Goal: Information Seeking & Learning: Check status

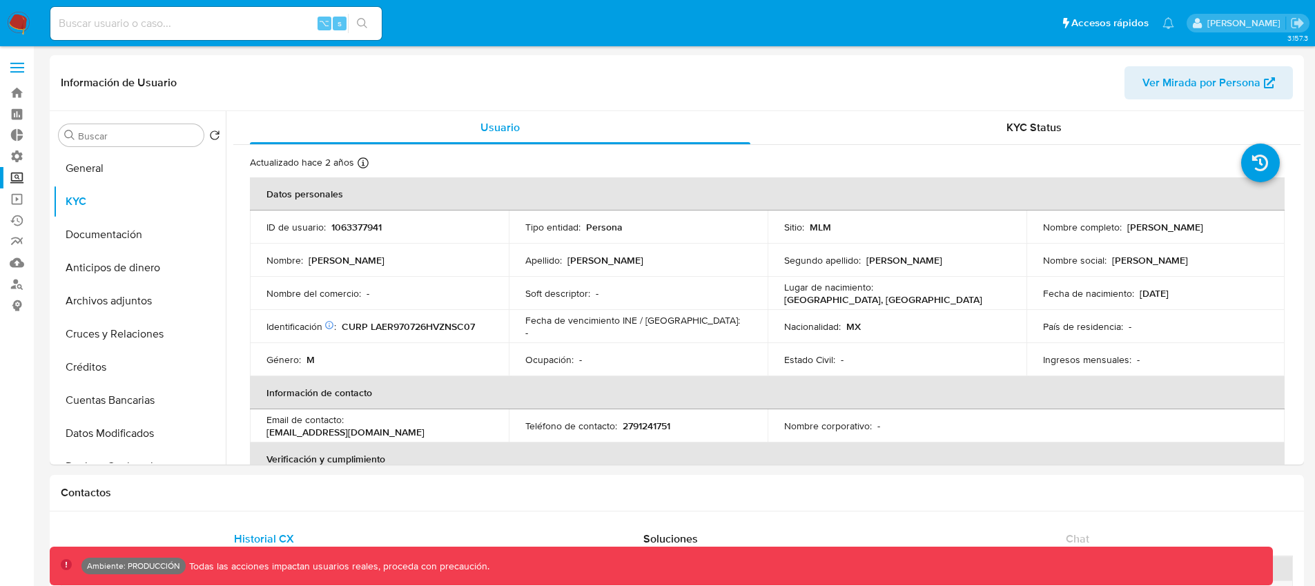
select select "10"
click at [24, 39] on nav "Pausado Ver notificaciones ⌥ s Accesos rápidos Presiona las siguientes teclas p…" at bounding box center [657, 23] width 1315 height 46
click at [28, 32] on img at bounding box center [18, 23] width 23 height 23
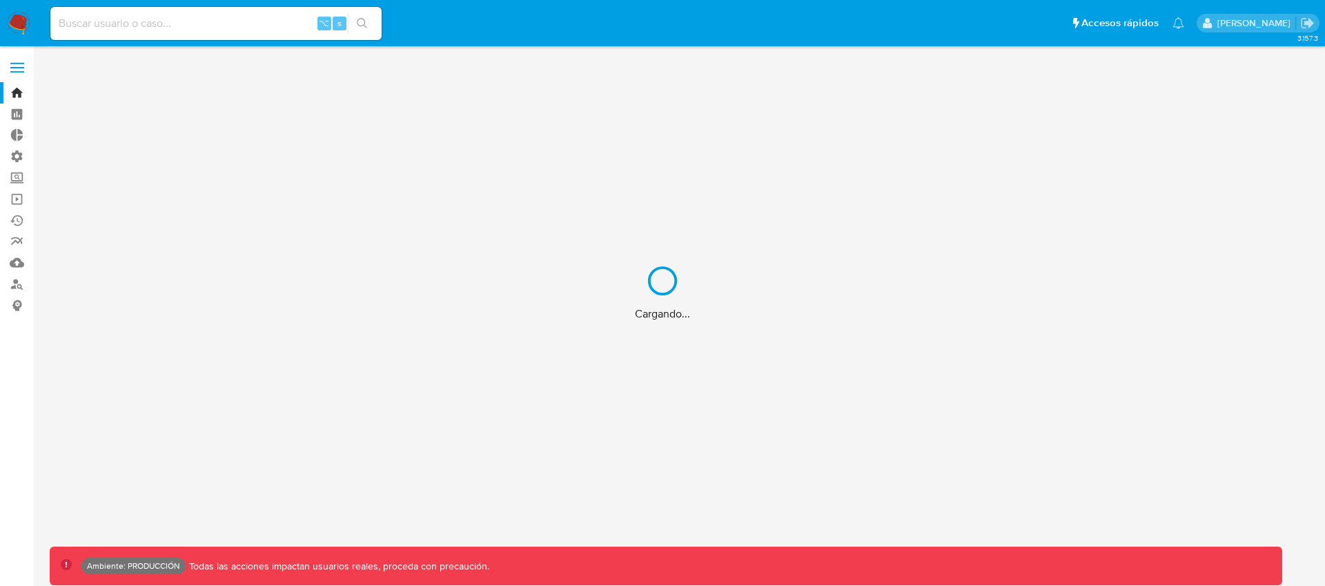
click at [21, 66] on div "Cargando..." at bounding box center [662, 293] width 1325 height 586
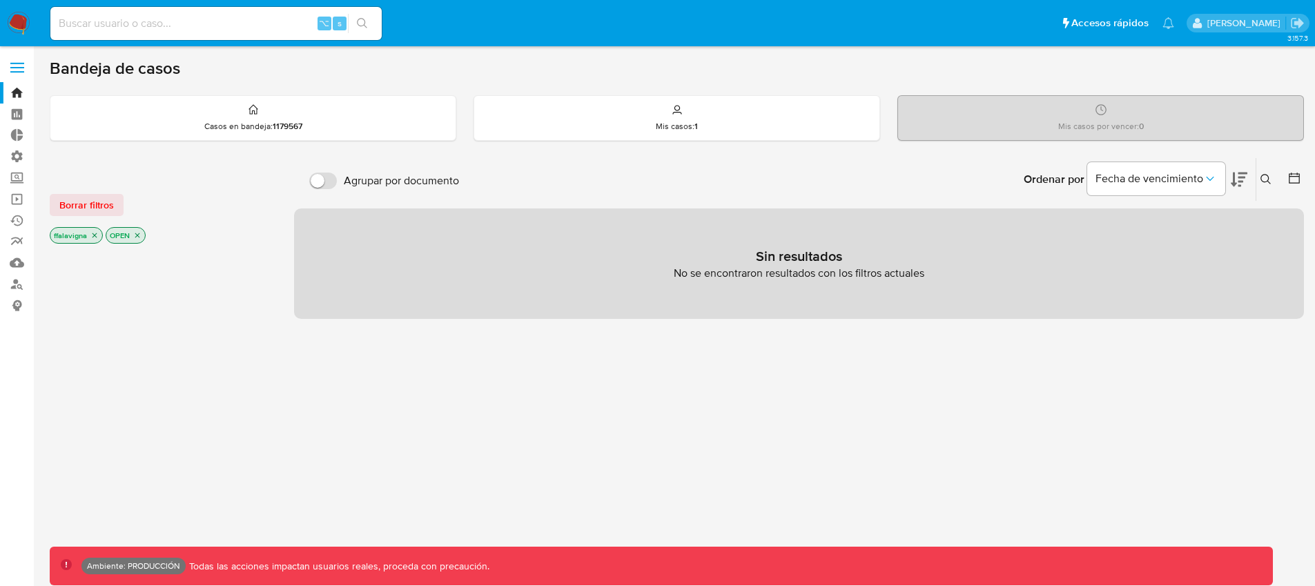
click at [17, 66] on label at bounding box center [17, 67] width 35 height 29
click at [0, 0] on input "checkbox" at bounding box center [0, 0] width 0 height 0
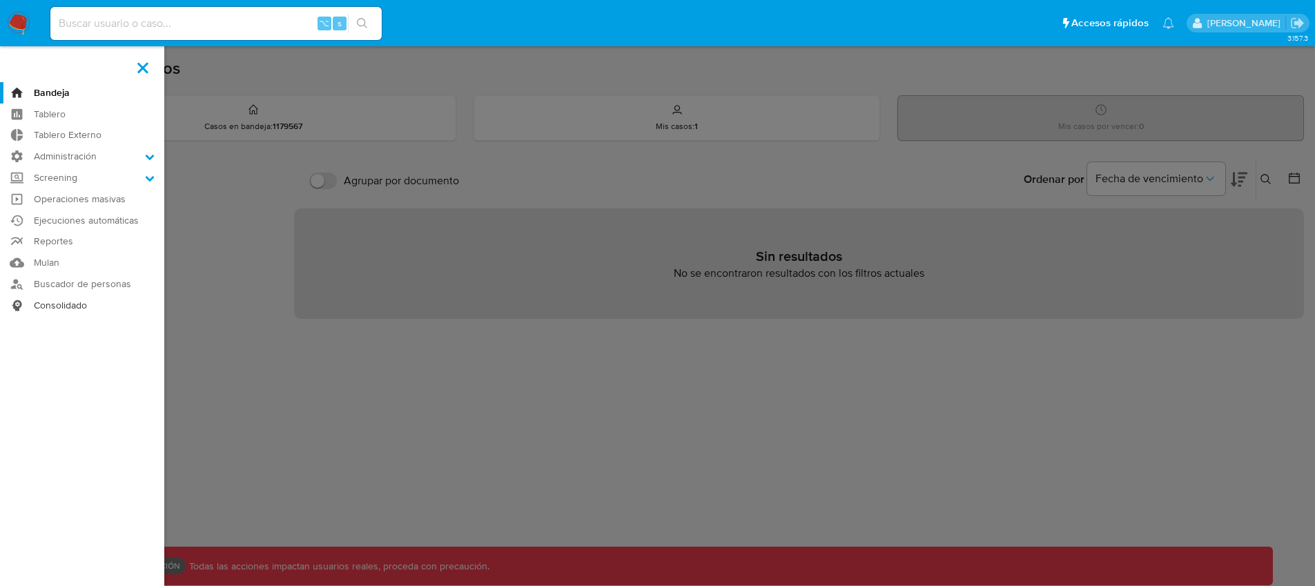
click at [56, 302] on link "Consolidado" at bounding box center [82, 305] width 164 height 21
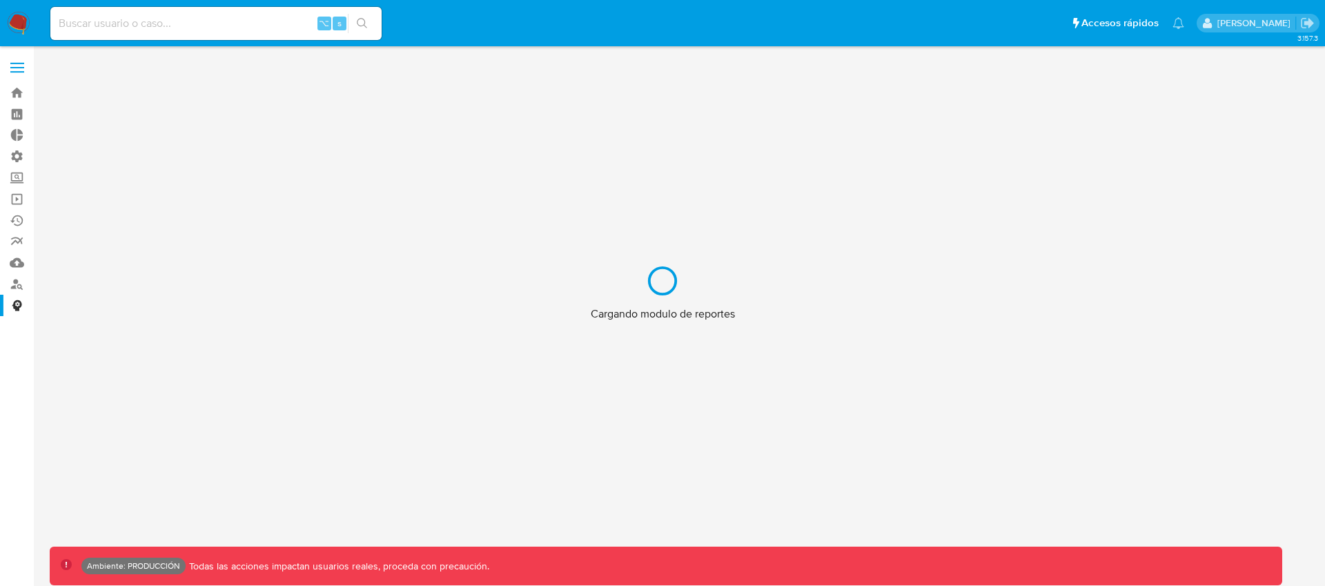
click at [18, 64] on div "Cargando modulo de reportes" at bounding box center [662, 293] width 1325 height 586
click at [18, 65] on div "Cargando modulo de reportes" at bounding box center [662, 293] width 1325 height 586
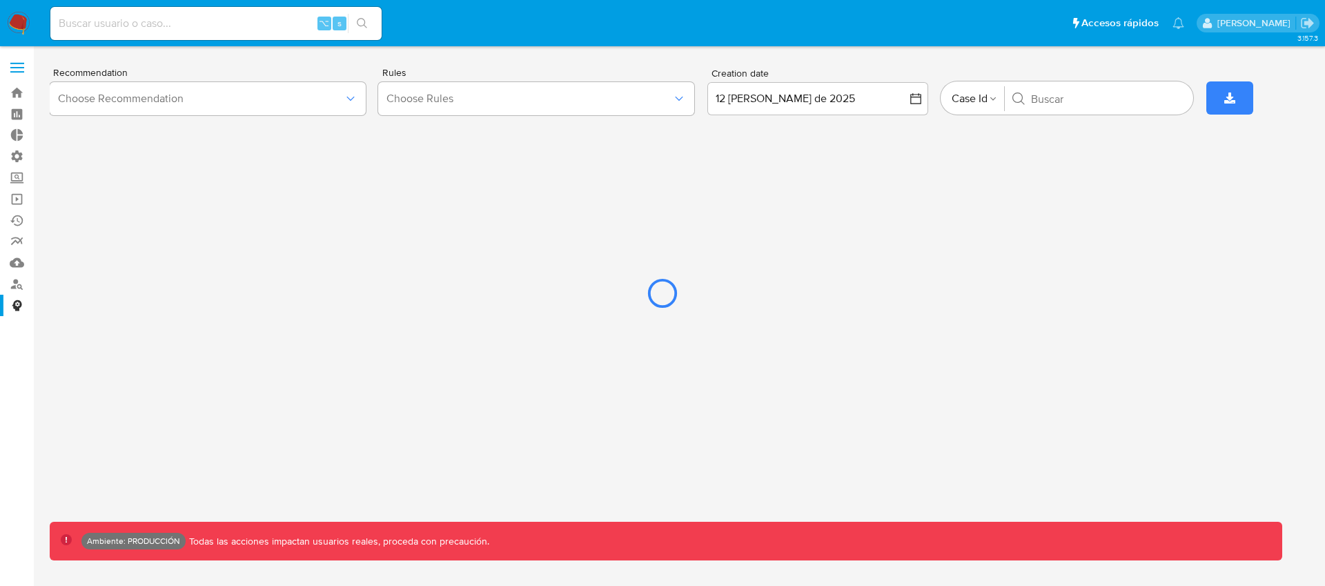
click at [18, 70] on div at bounding box center [662, 293] width 1325 height 586
click at [17, 68] on div at bounding box center [662, 293] width 1325 height 586
click at [14, 68] on div at bounding box center [662, 293] width 1325 height 586
click at [148, 63] on div at bounding box center [662, 293] width 1325 height 586
click at [15, 72] on div at bounding box center [662, 293] width 1325 height 586
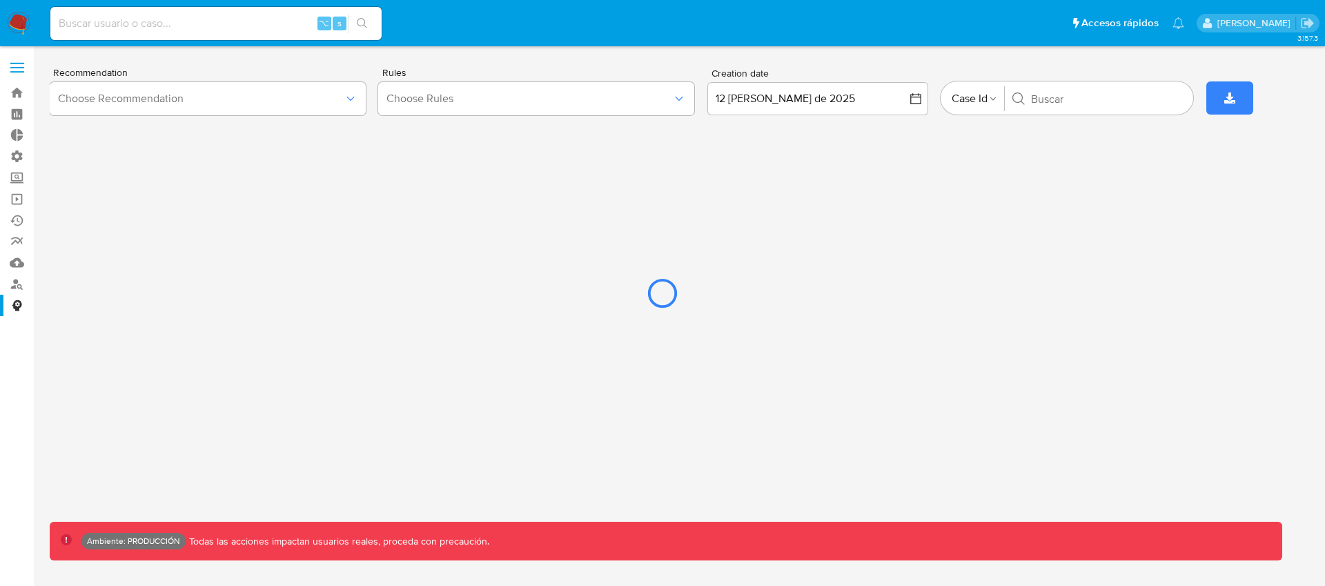
click at [197, 58] on div at bounding box center [662, 293] width 1325 height 586
click at [17, 28] on div at bounding box center [662, 293] width 1325 height 586
click at [25, 18] on div at bounding box center [662, 293] width 1325 height 586
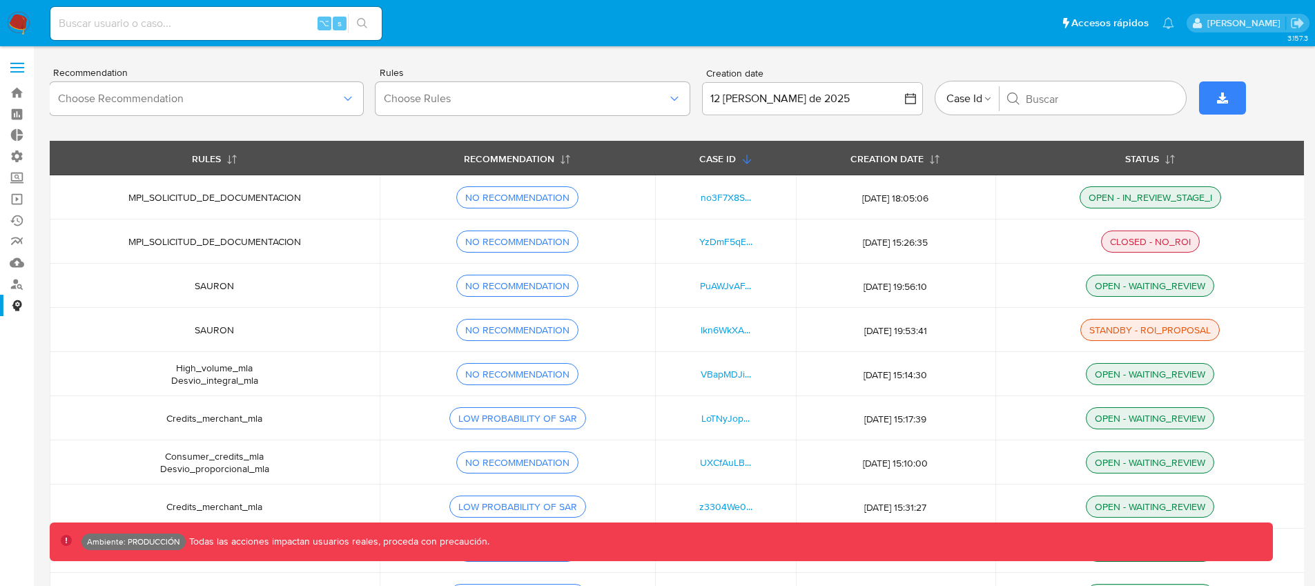
click at [21, 64] on label at bounding box center [17, 67] width 35 height 29
click at [0, 0] on input "checkbox" at bounding box center [0, 0] width 0 height 0
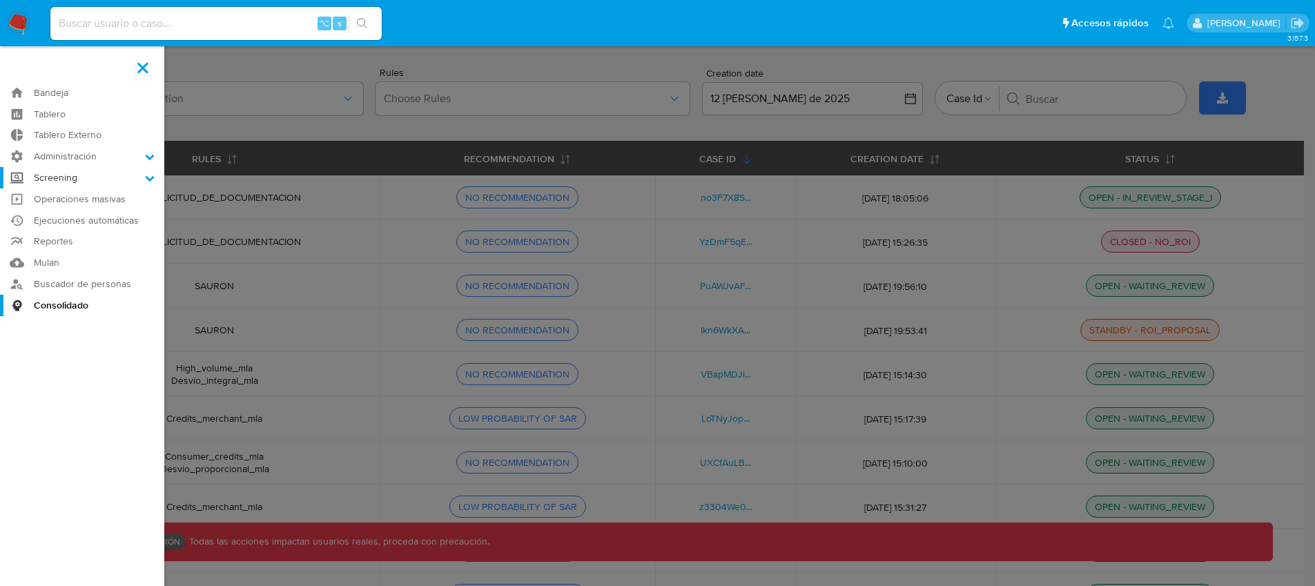
click at [119, 176] on label "Screening" at bounding box center [82, 177] width 164 height 21
click at [0, 0] on input "Screening" at bounding box center [0, 0] width 0 height 0
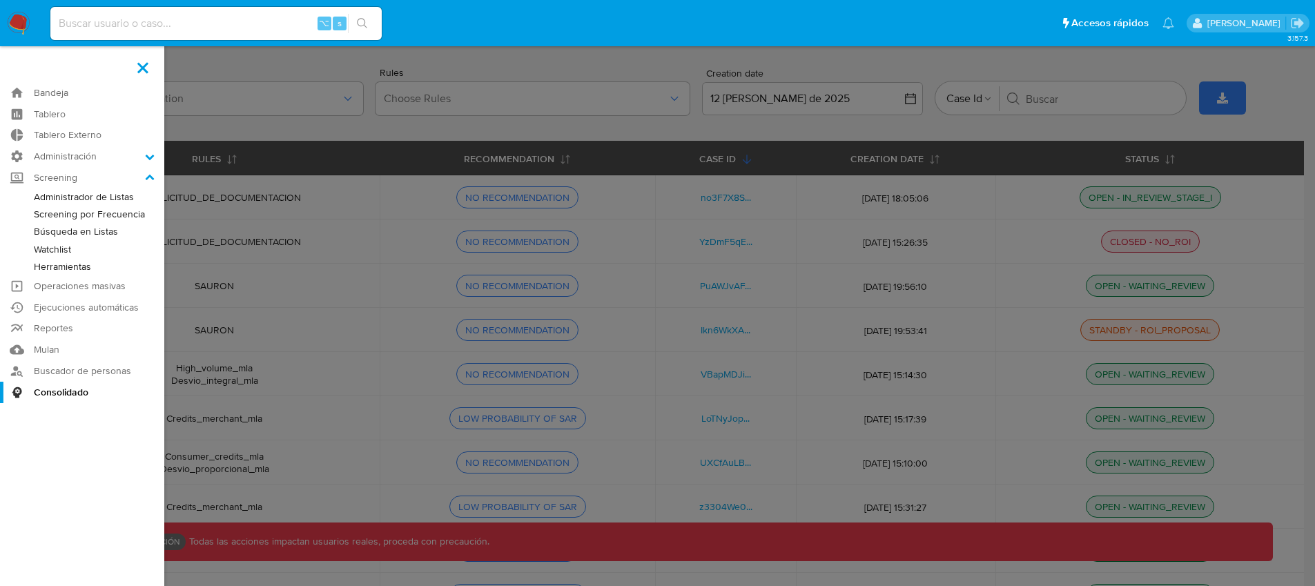
click at [70, 268] on link "Herramientas" at bounding box center [82, 266] width 164 height 17
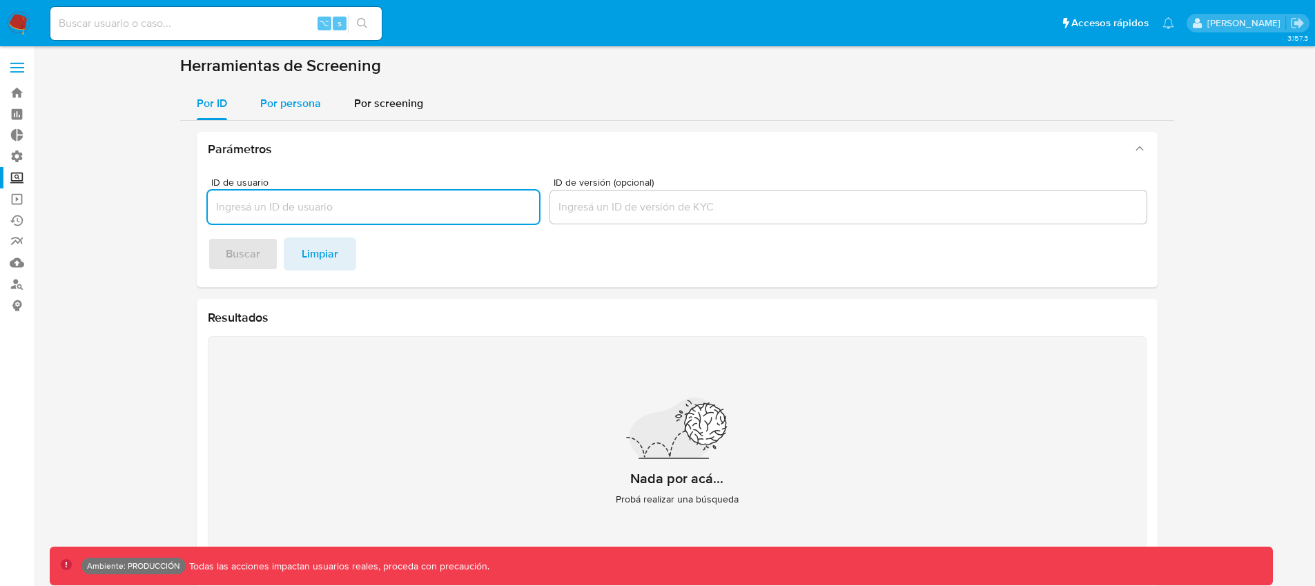
click at [293, 104] on span "Por persona" at bounding box center [290, 103] width 61 height 16
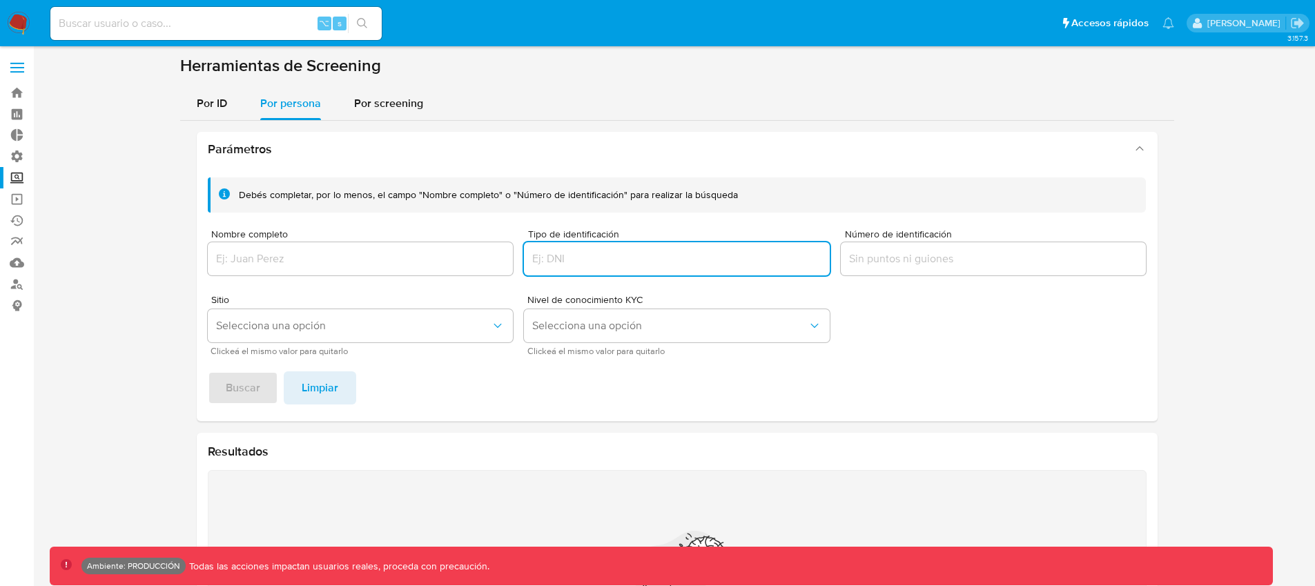
click at [660, 263] on input "Tipo de identificación" at bounding box center [677, 259] width 306 height 18
type input "20355810543"
click at [638, 267] on input "20355810543" at bounding box center [677, 259] width 306 height 18
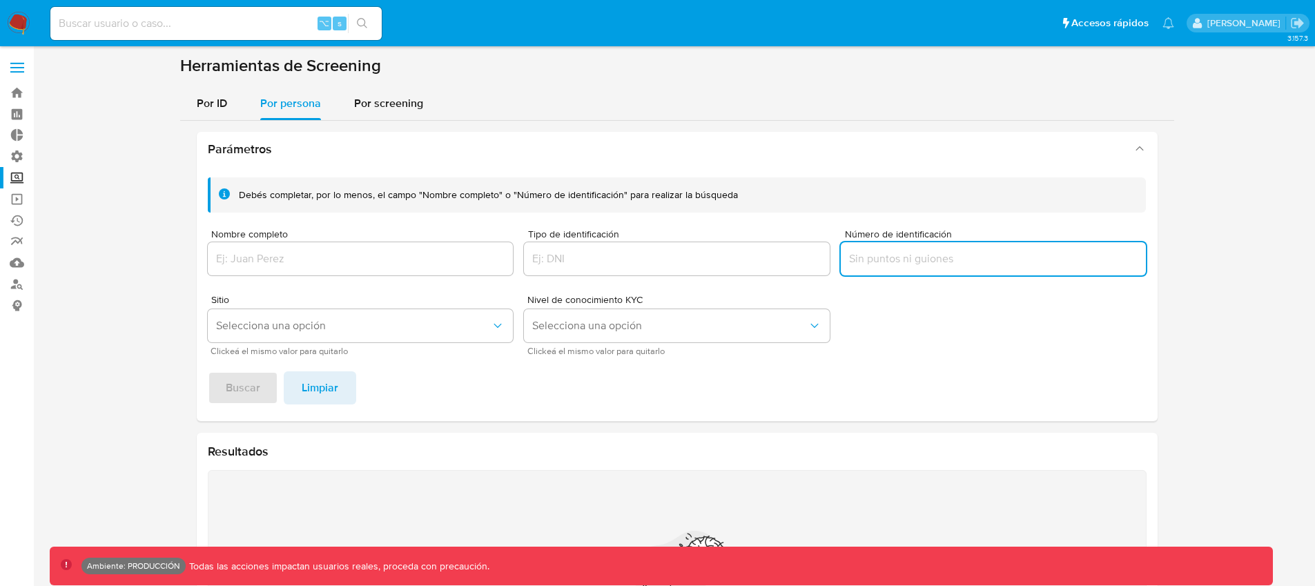
click at [886, 256] on input "Número de identificación" at bounding box center [994, 259] width 306 height 18
type input "20355810543"
click at [226, 387] on span "Buscar" at bounding box center [243, 388] width 35 height 30
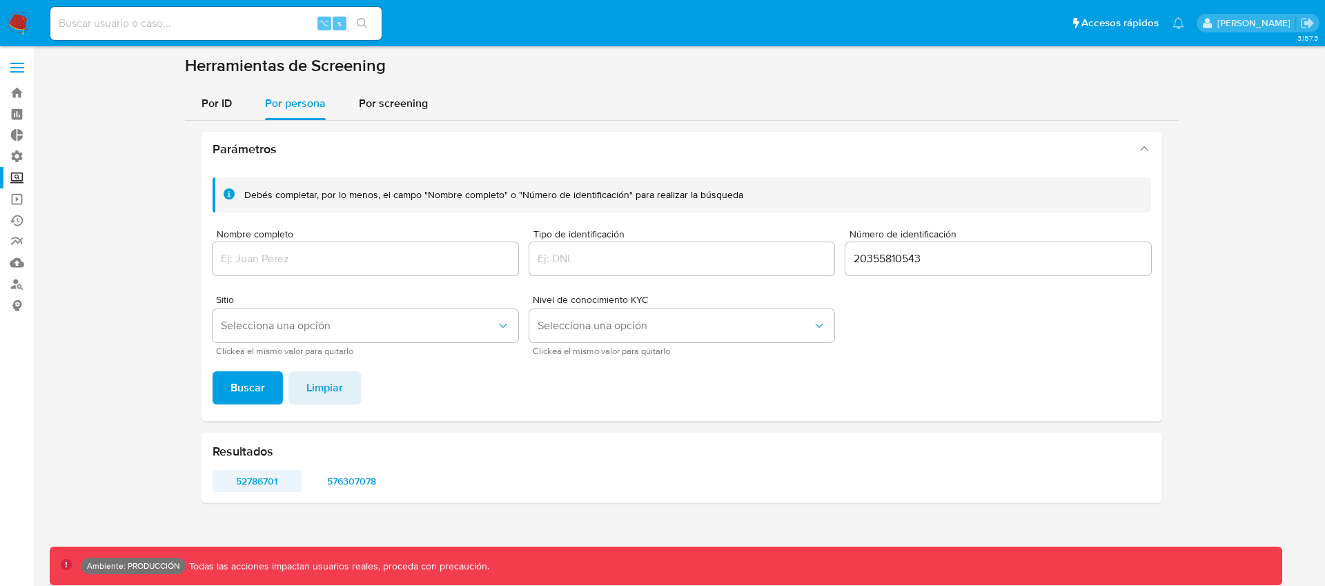
click at [272, 482] on span "52786701" at bounding box center [257, 480] width 70 height 19
click at [360, 477] on span "576307078" at bounding box center [352, 480] width 70 height 19
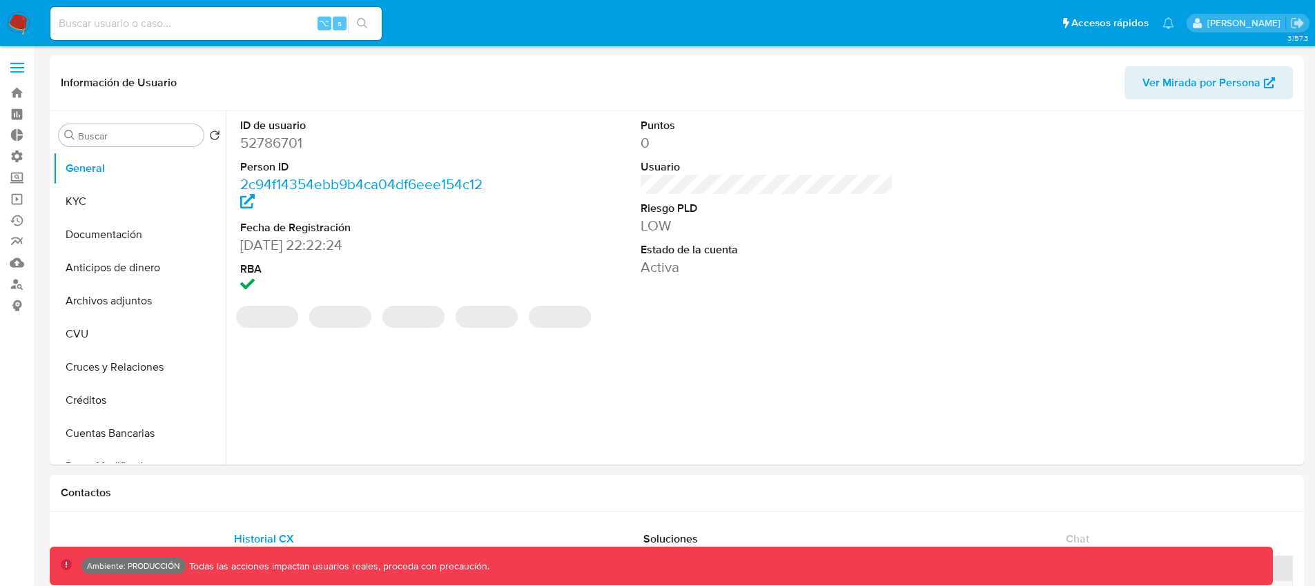
select select "10"
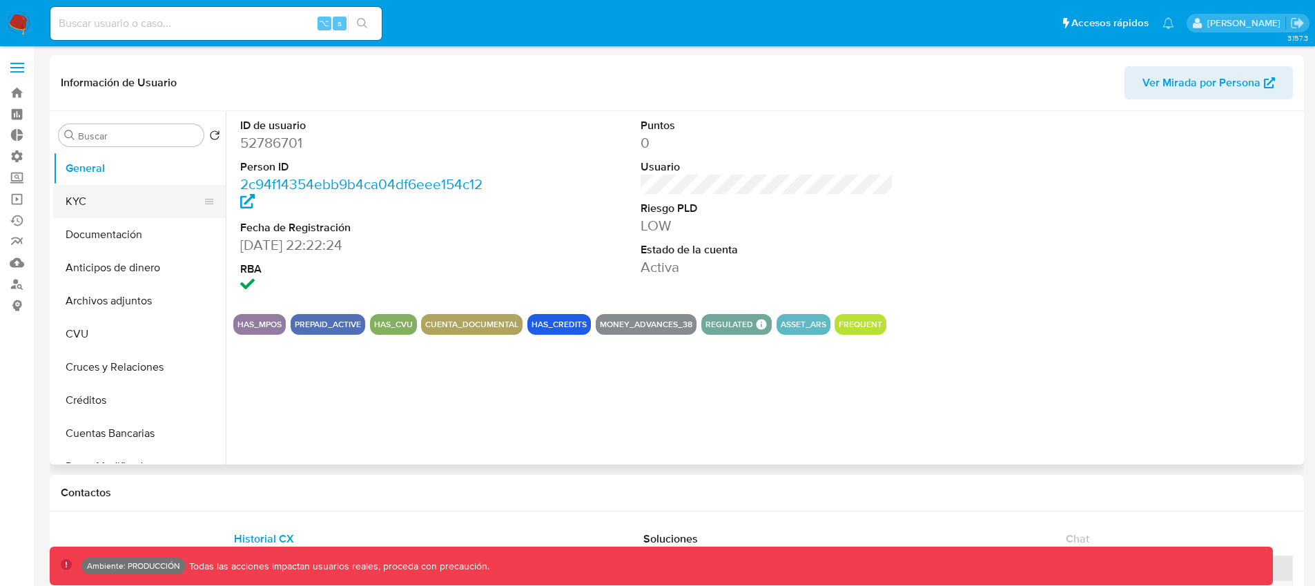
click at [157, 208] on button "KYC" at bounding box center [133, 201] width 161 height 33
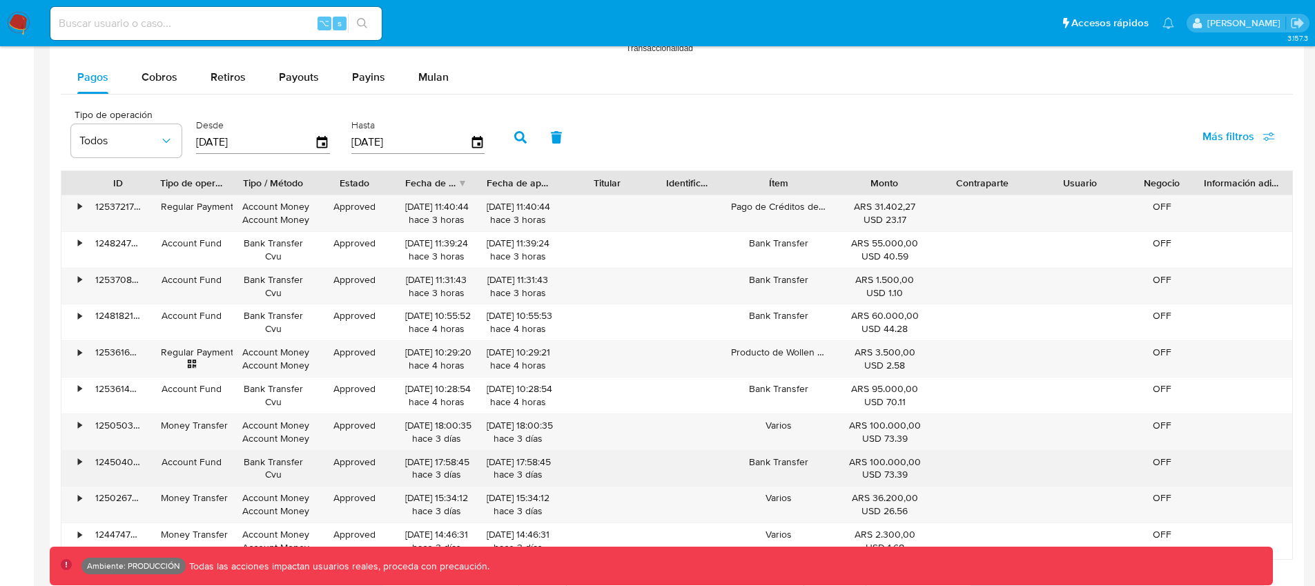
scroll to position [1308, 0]
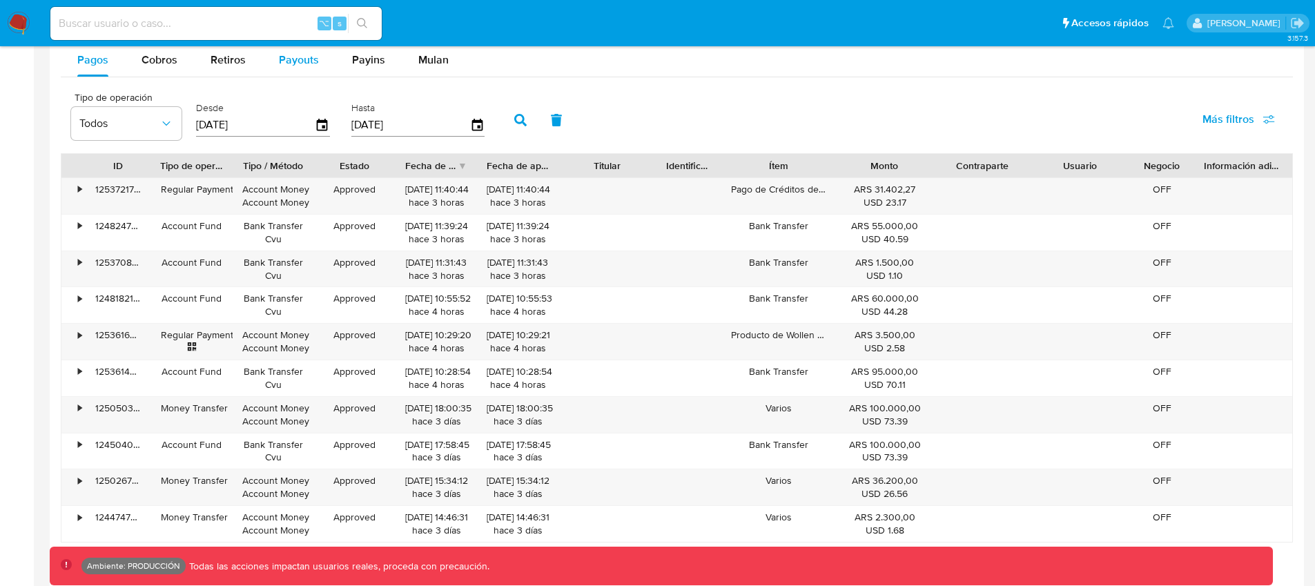
click at [285, 65] on span "Payouts" at bounding box center [299, 60] width 40 height 16
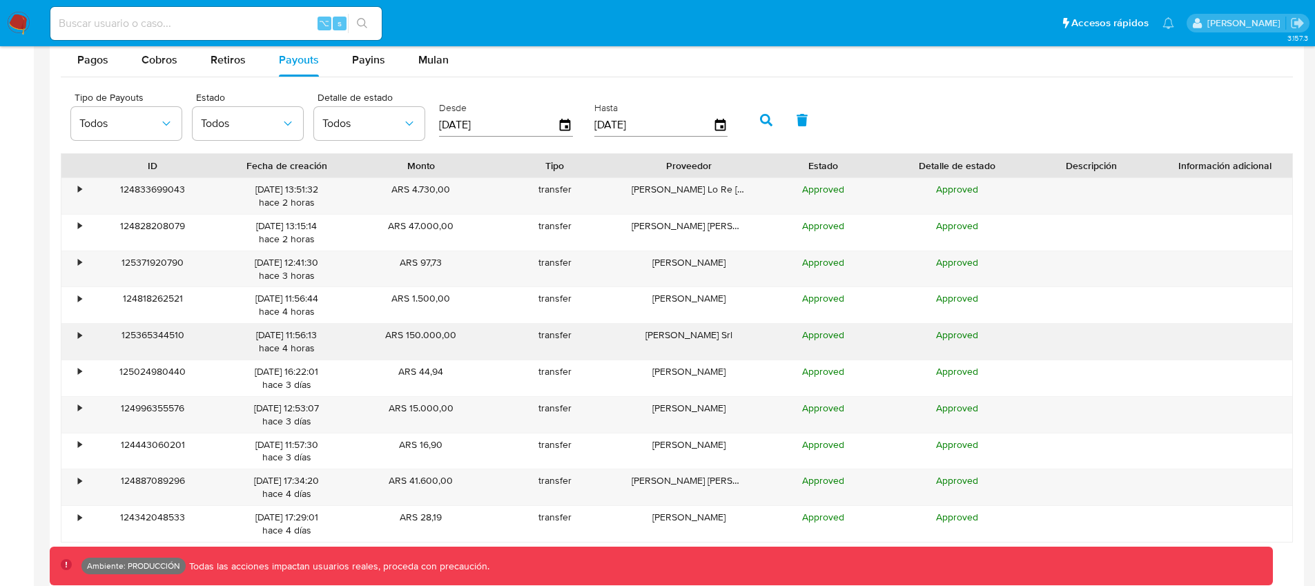
click at [79, 337] on div "•" at bounding box center [79, 334] width 3 height 13
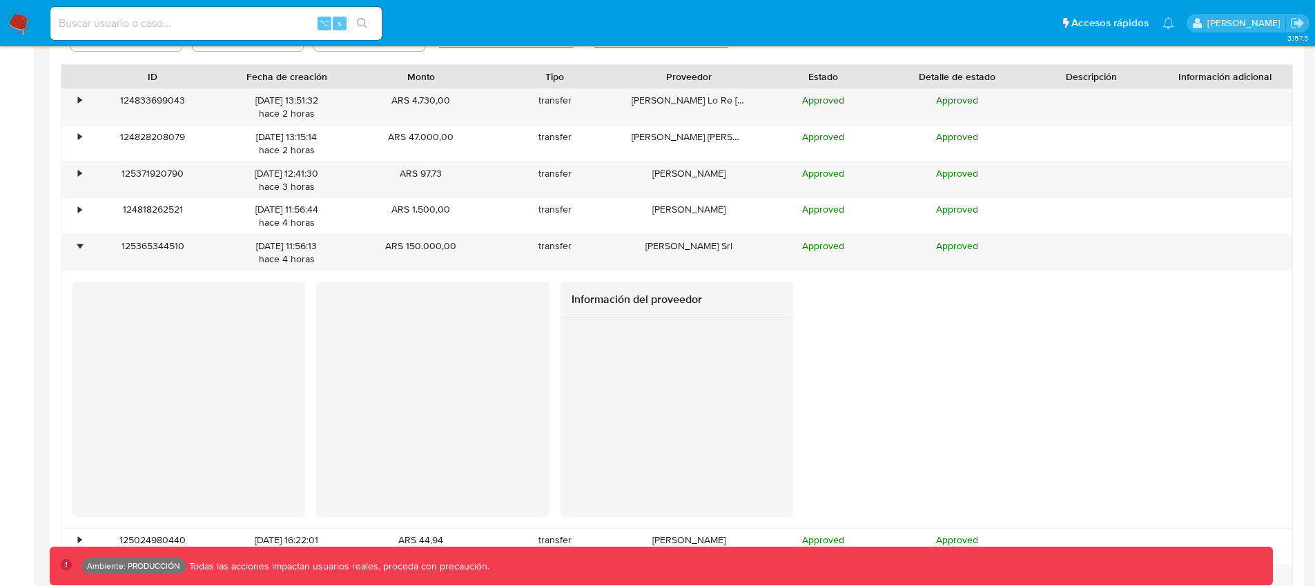
scroll to position [1380, 0]
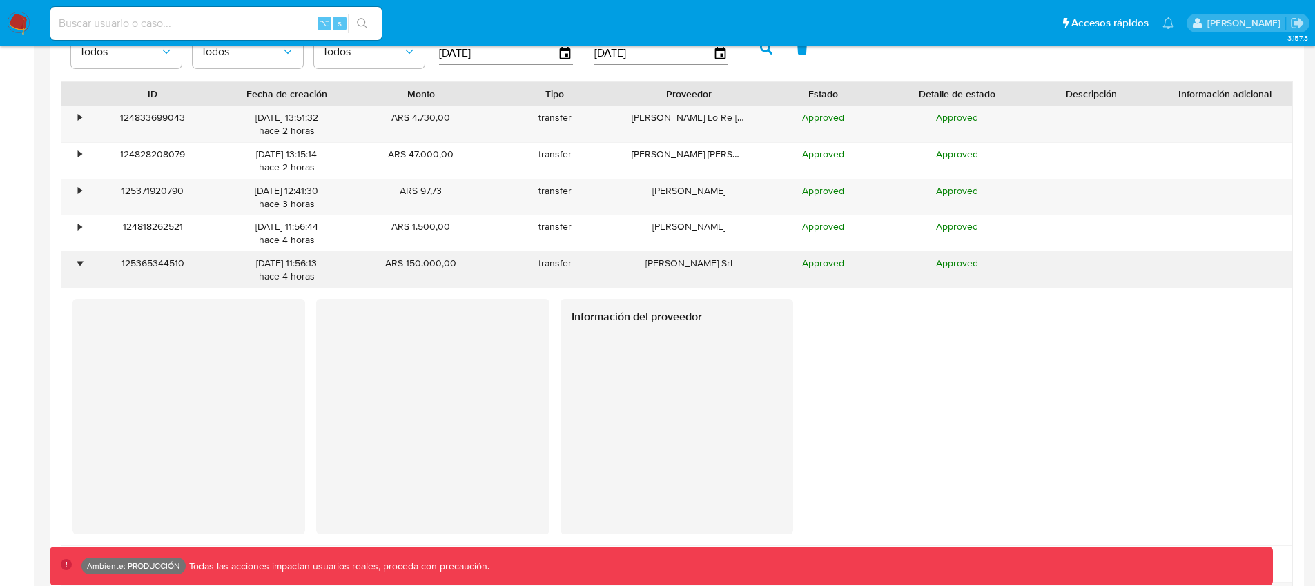
click at [79, 264] on div "•" at bounding box center [79, 263] width 3 height 13
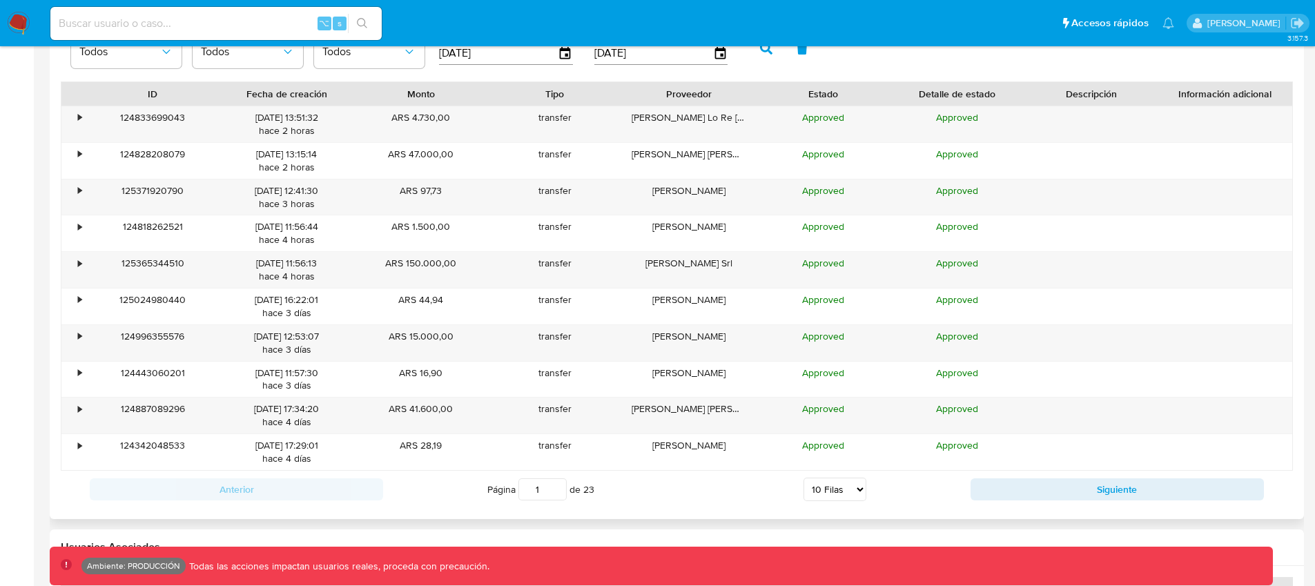
click at [831, 484] on select "5 Filas 10 Filas 20 Filas 25 Filas 50 Filas 100 Filas" at bounding box center [834, 489] width 63 height 23
select select "50"
click at [803, 478] on select "5 Filas 10 Filas 20 Filas 25 Filas 50 Filas 100 Filas" at bounding box center [834, 489] width 63 height 23
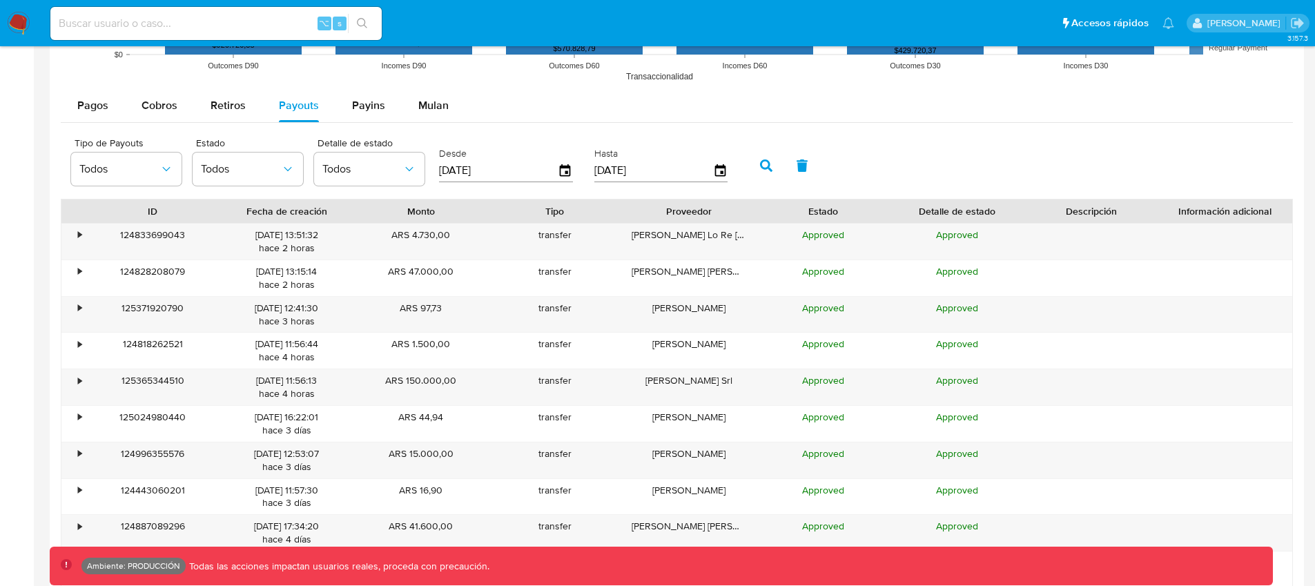
scroll to position [1334, 0]
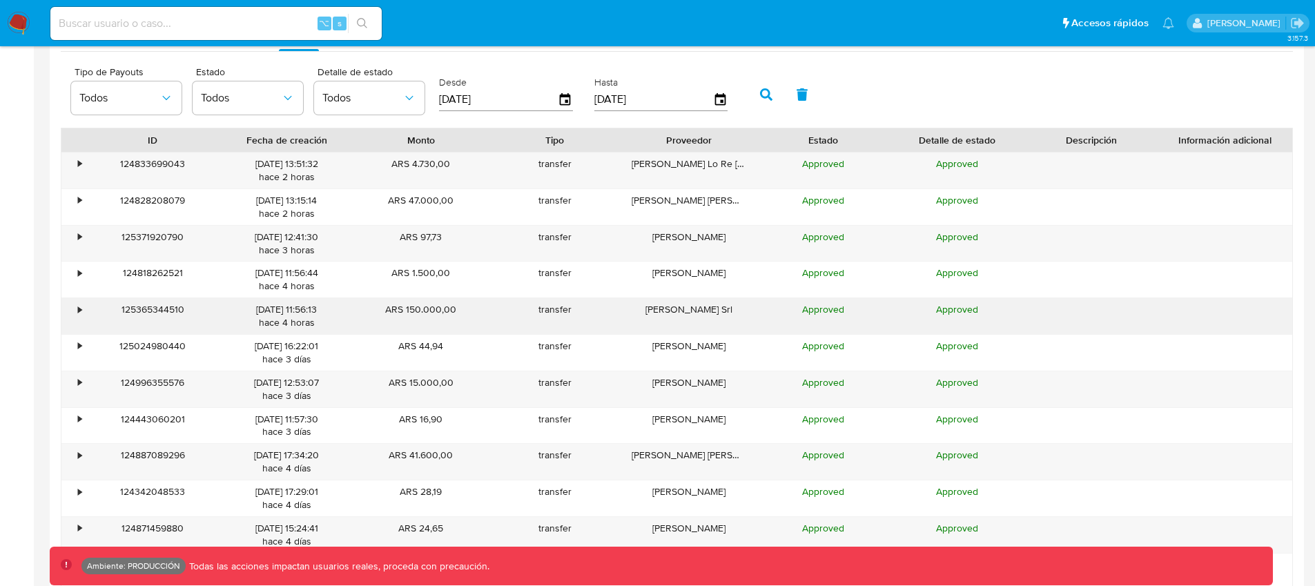
drag, startPoint x: 82, startPoint y: 311, endPoint x: 106, endPoint y: 320, distance: 25.1
click at [82, 311] on div "•" at bounding box center [73, 316] width 24 height 36
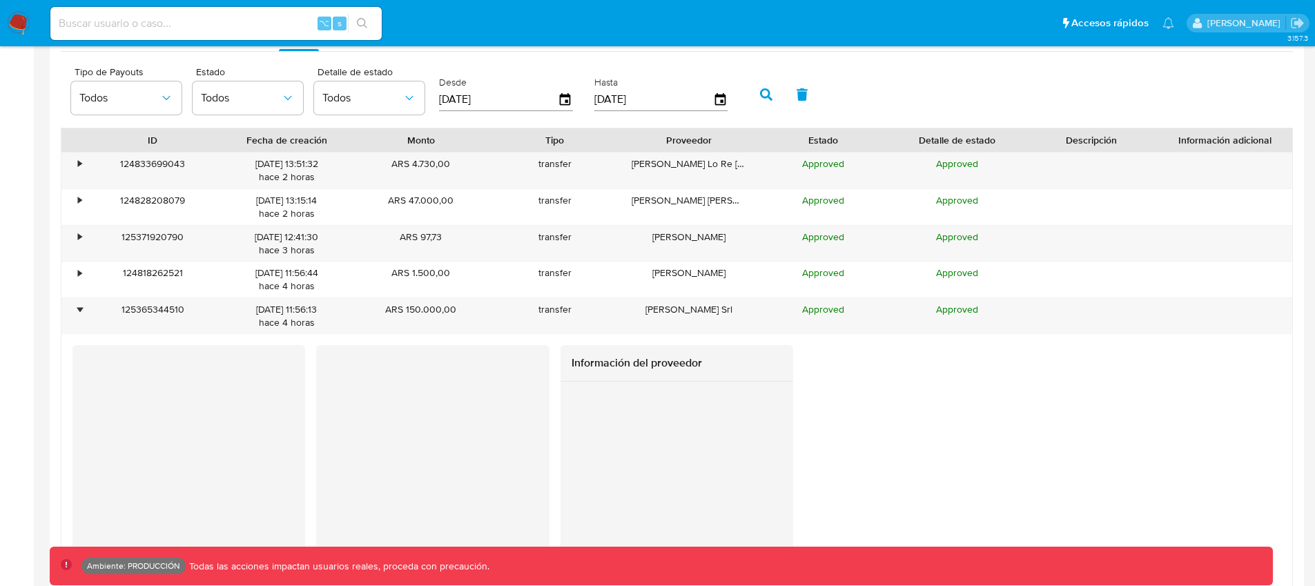
scroll to position [1351, 0]
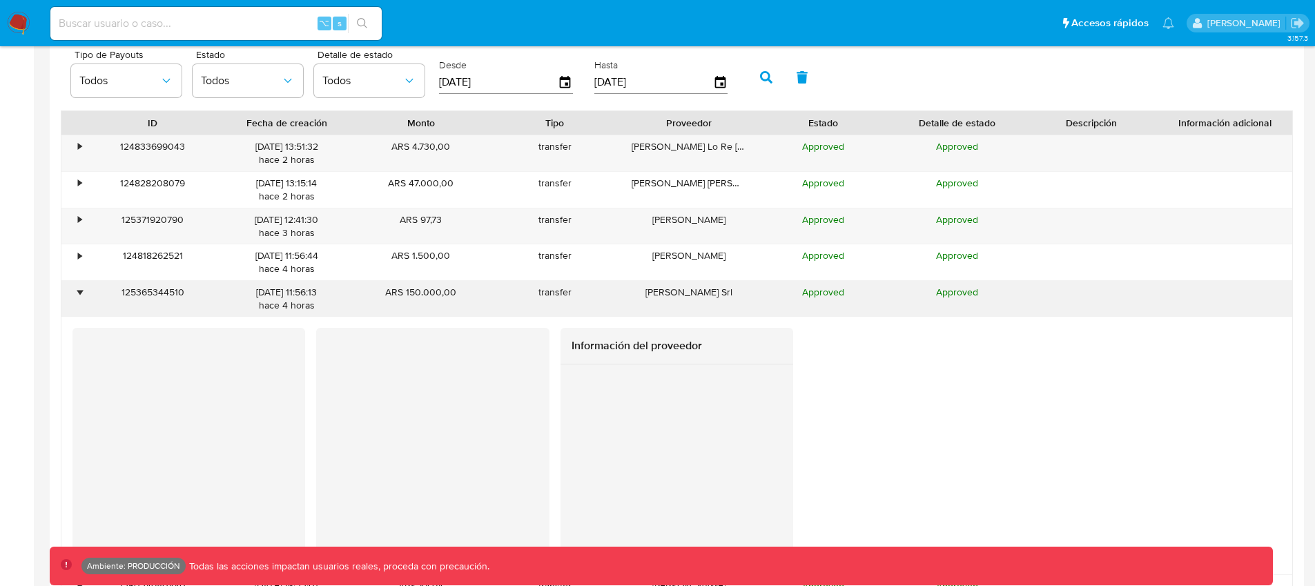
click at [80, 293] on div "•" at bounding box center [79, 292] width 3 height 13
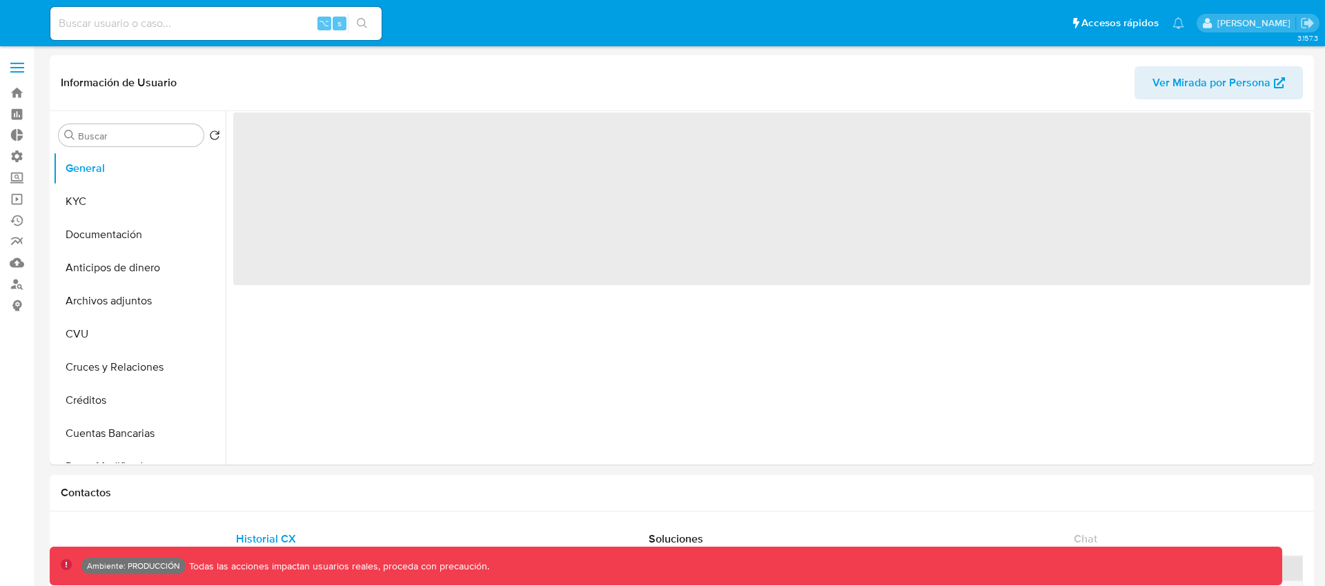
select select "10"
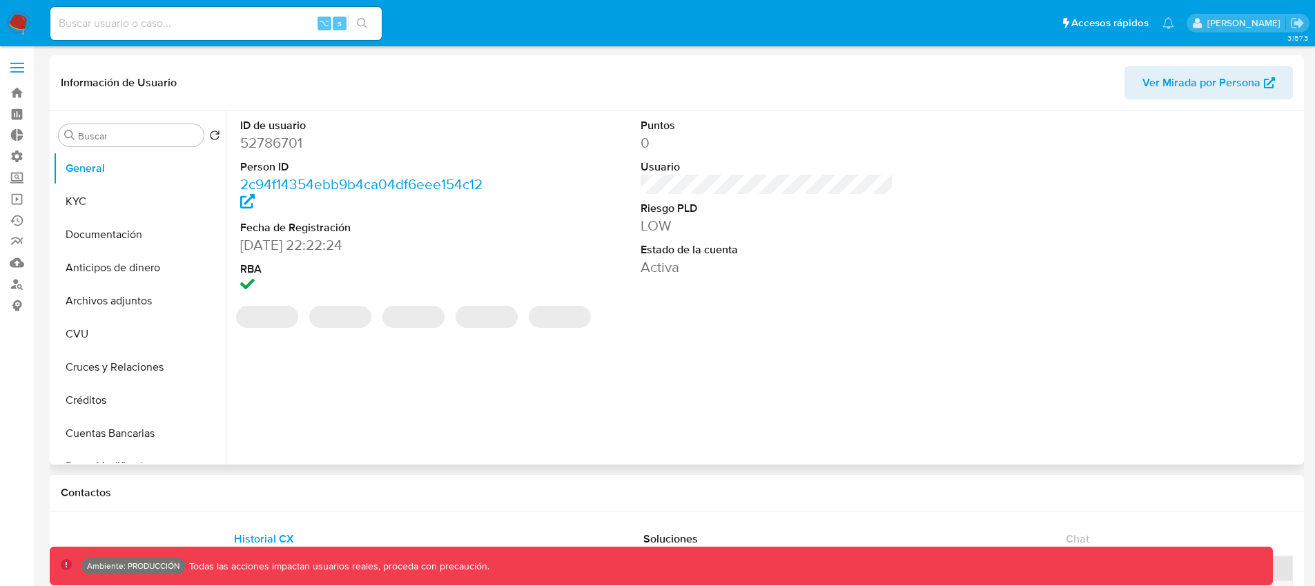
select select "10"
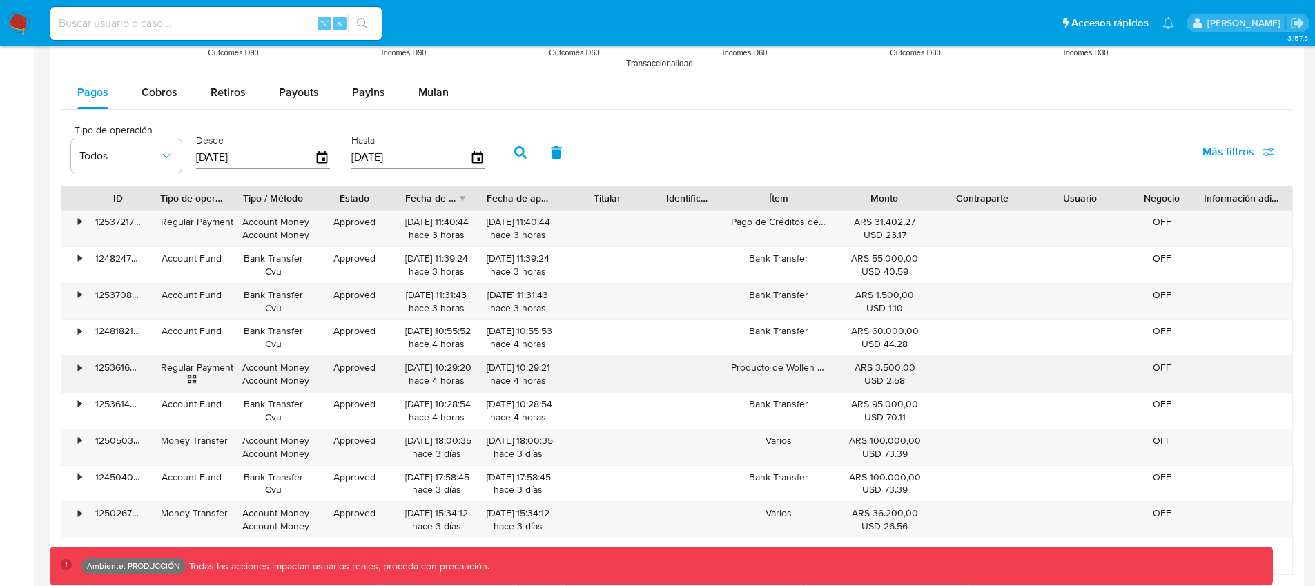
scroll to position [1294, 0]
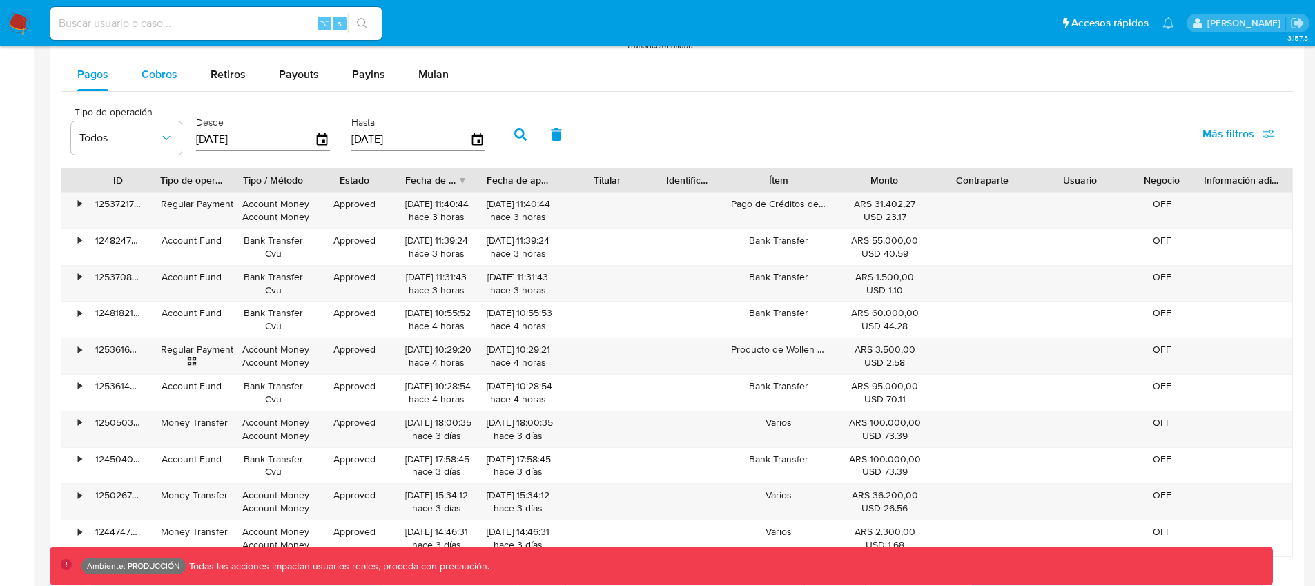
click at [173, 70] on span "Cobros" at bounding box center [159, 74] width 36 height 16
select select "10"
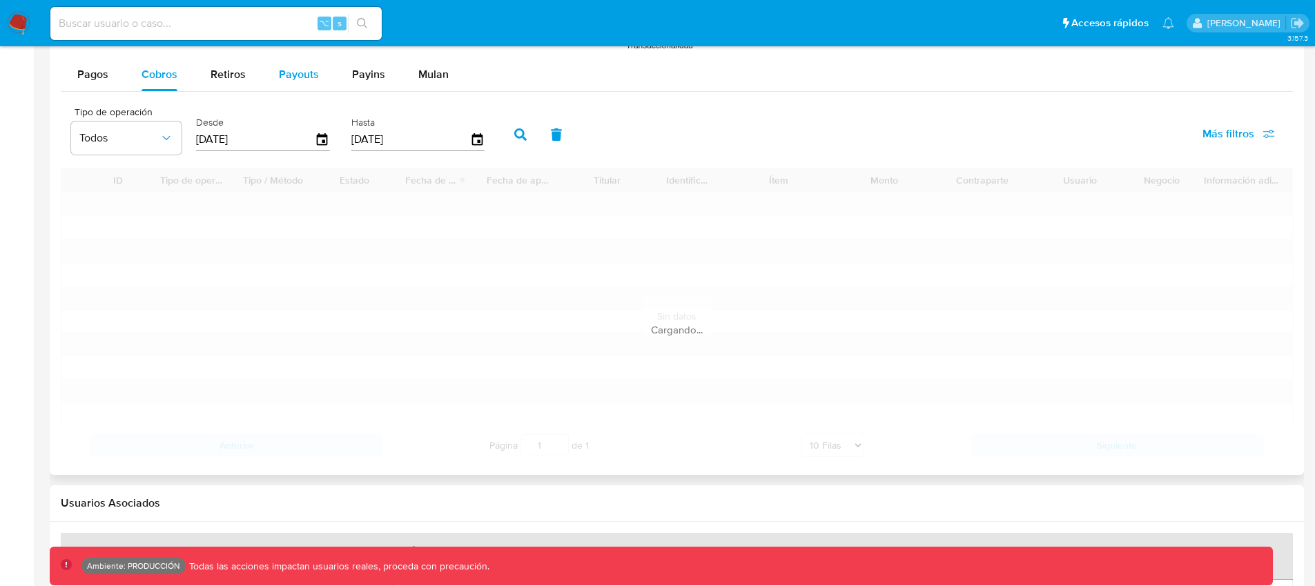
click at [284, 72] on span "Payouts" at bounding box center [299, 74] width 40 height 16
select select "10"
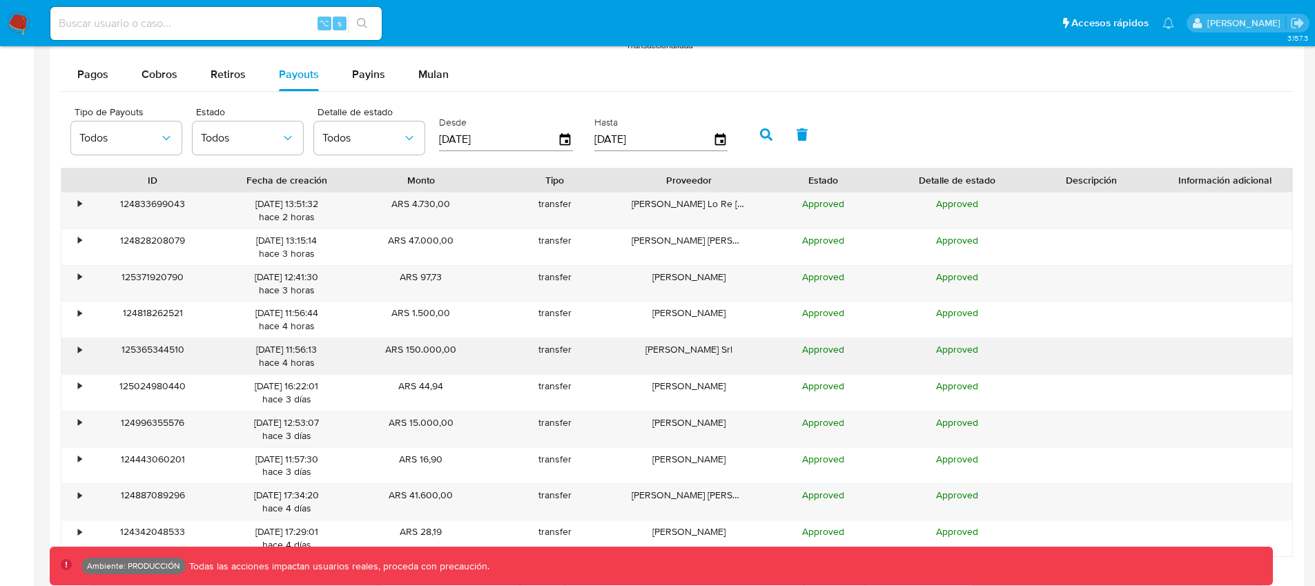
click at [80, 349] on div "•" at bounding box center [79, 349] width 3 height 13
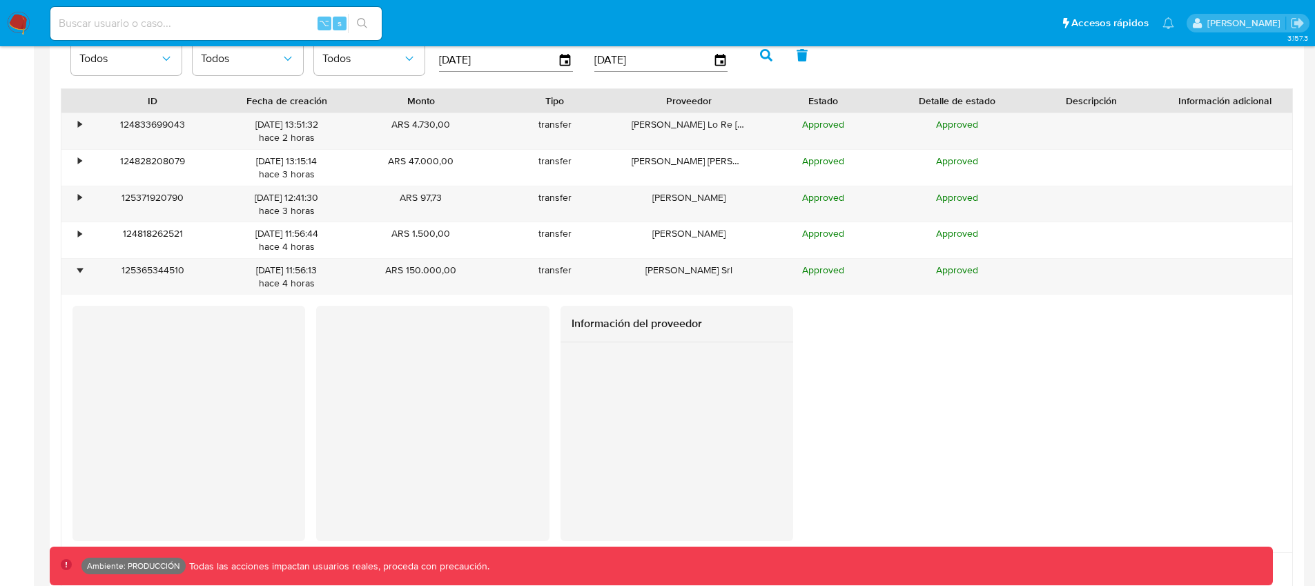
scroll to position [1028, 0]
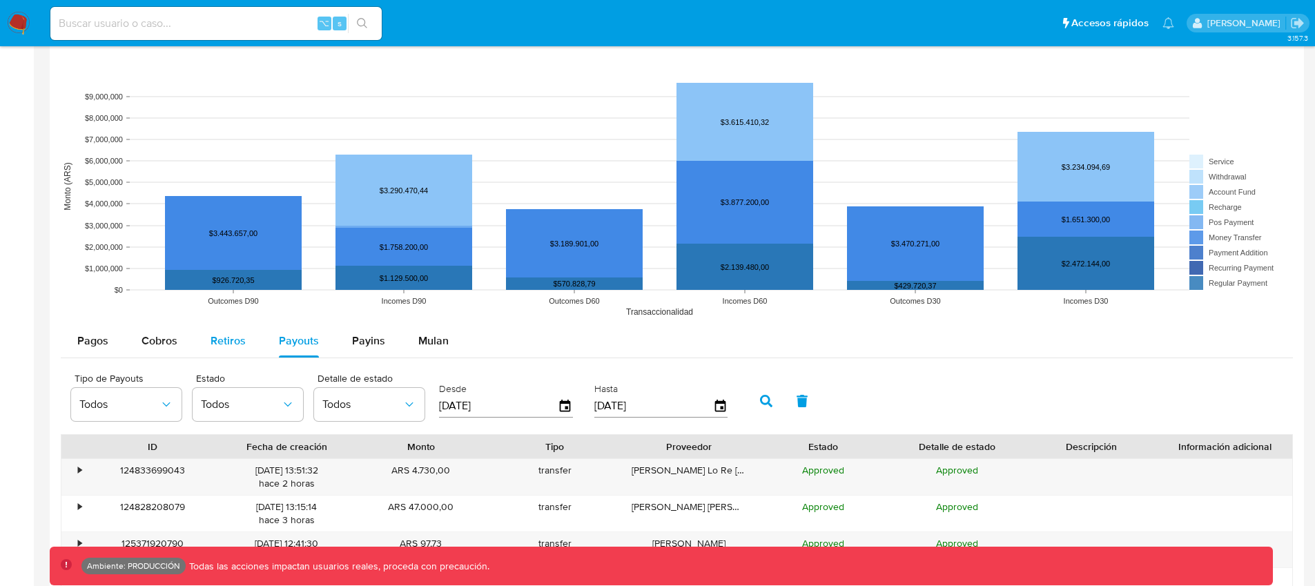
click at [221, 346] on span "Retiros" at bounding box center [227, 341] width 35 height 16
select select "10"
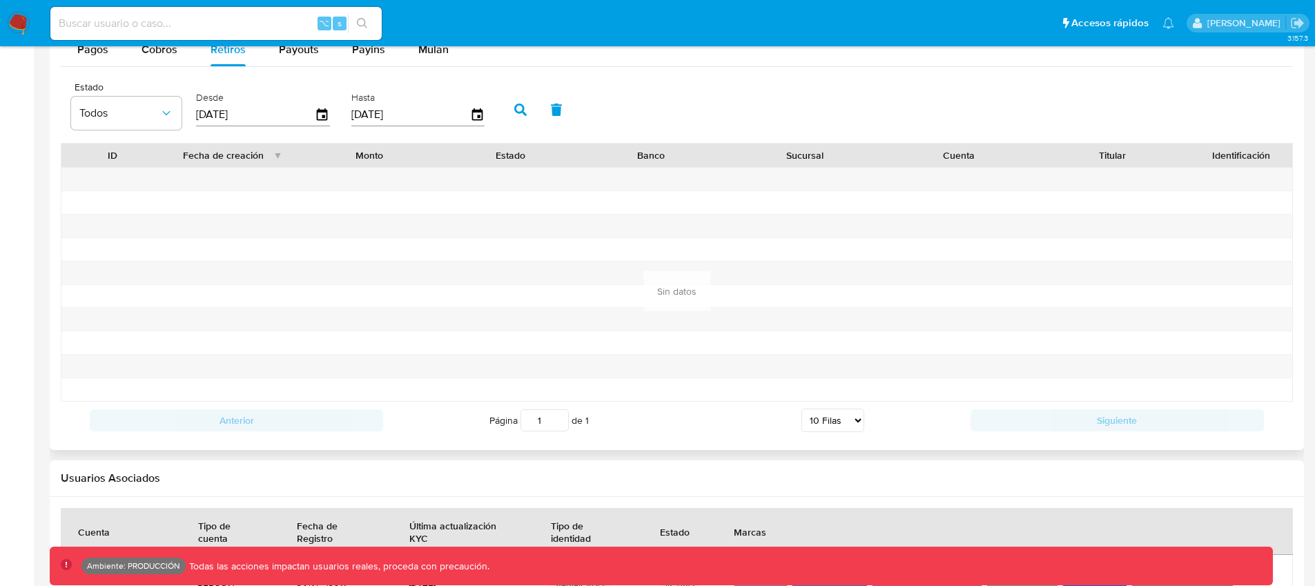
scroll to position [1081, 0]
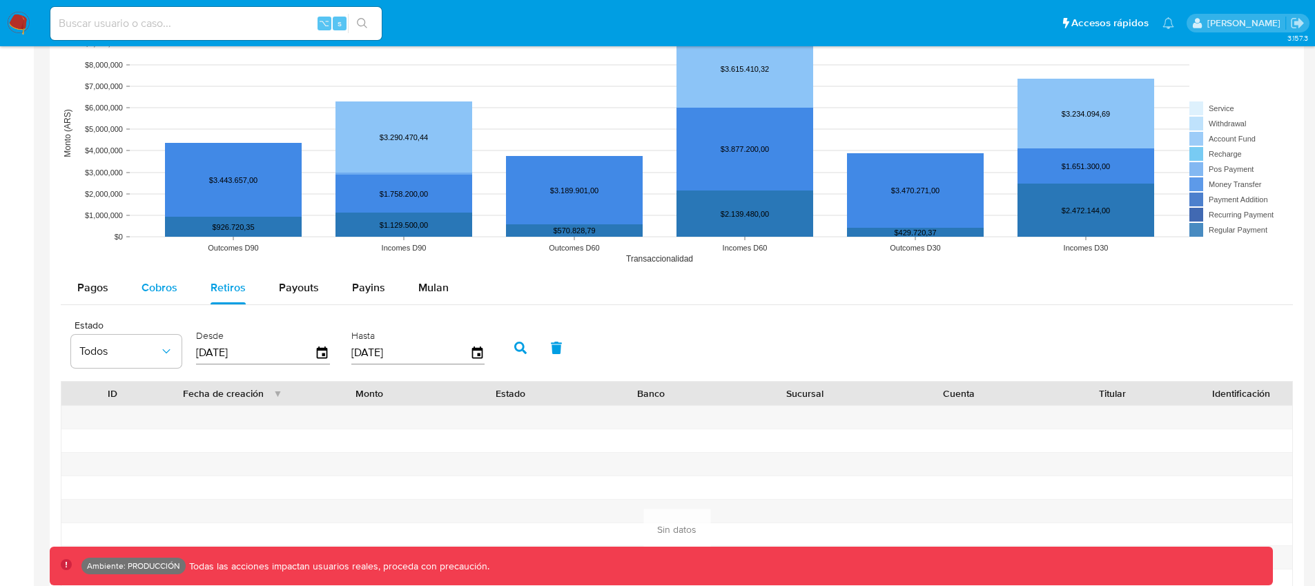
click at [155, 287] on span "Cobros" at bounding box center [159, 287] width 36 height 16
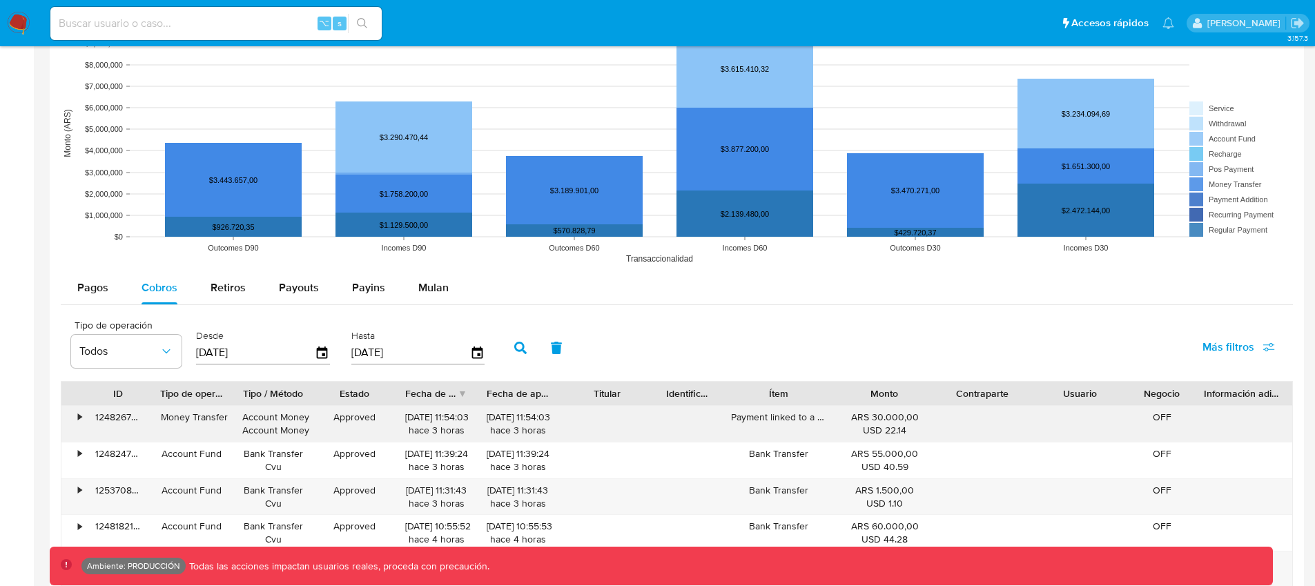
scroll to position [1301, 0]
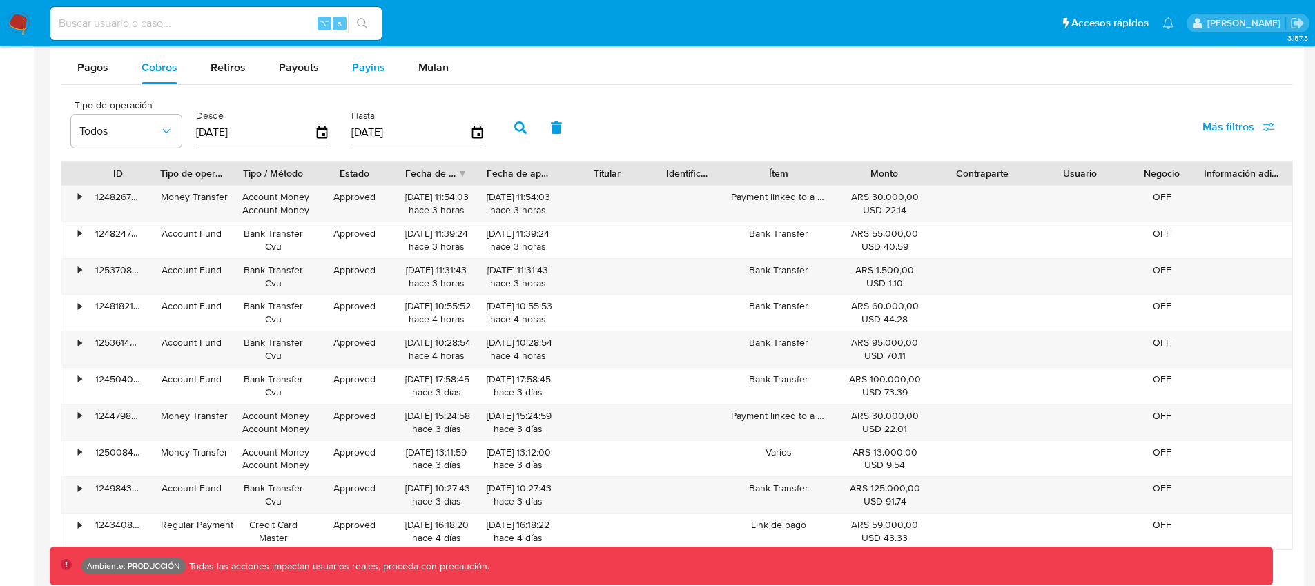
click at [373, 72] on span "Payins" at bounding box center [368, 67] width 33 height 16
select select "10"
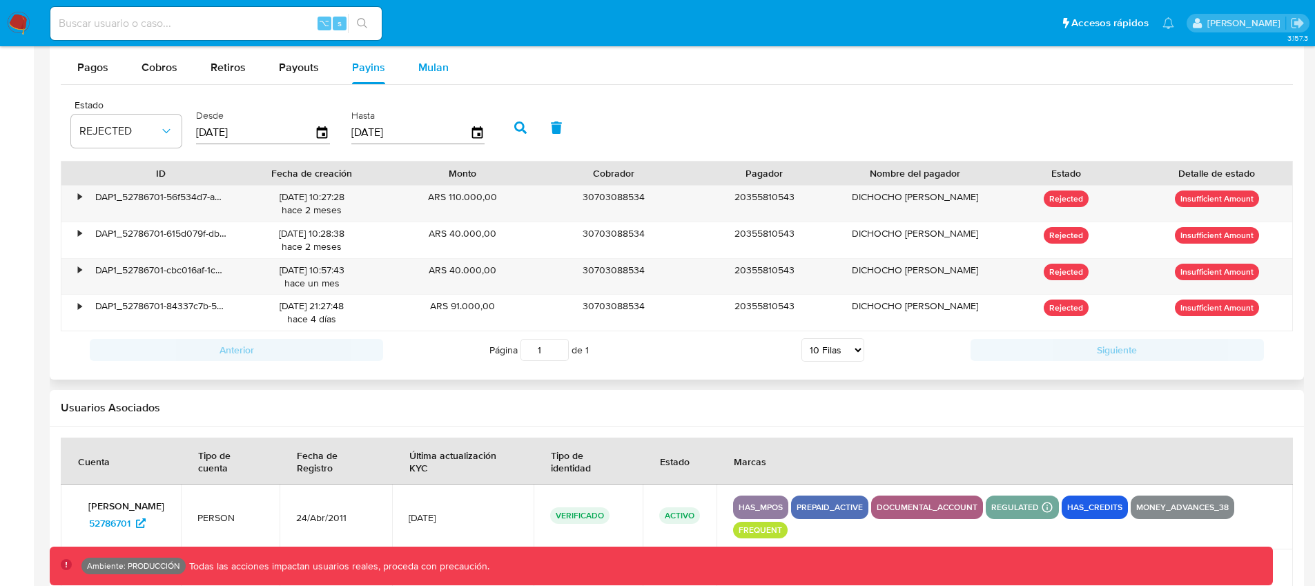
click at [442, 69] on span "Mulan" at bounding box center [433, 67] width 30 height 16
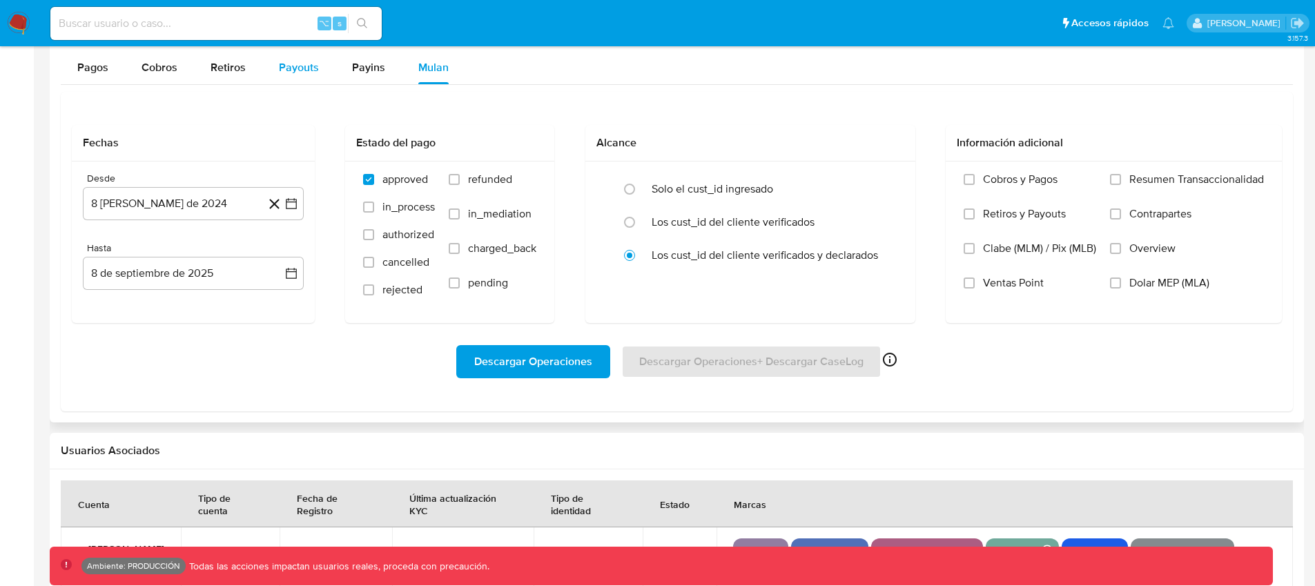
click at [299, 68] on span "Payouts" at bounding box center [299, 67] width 40 height 16
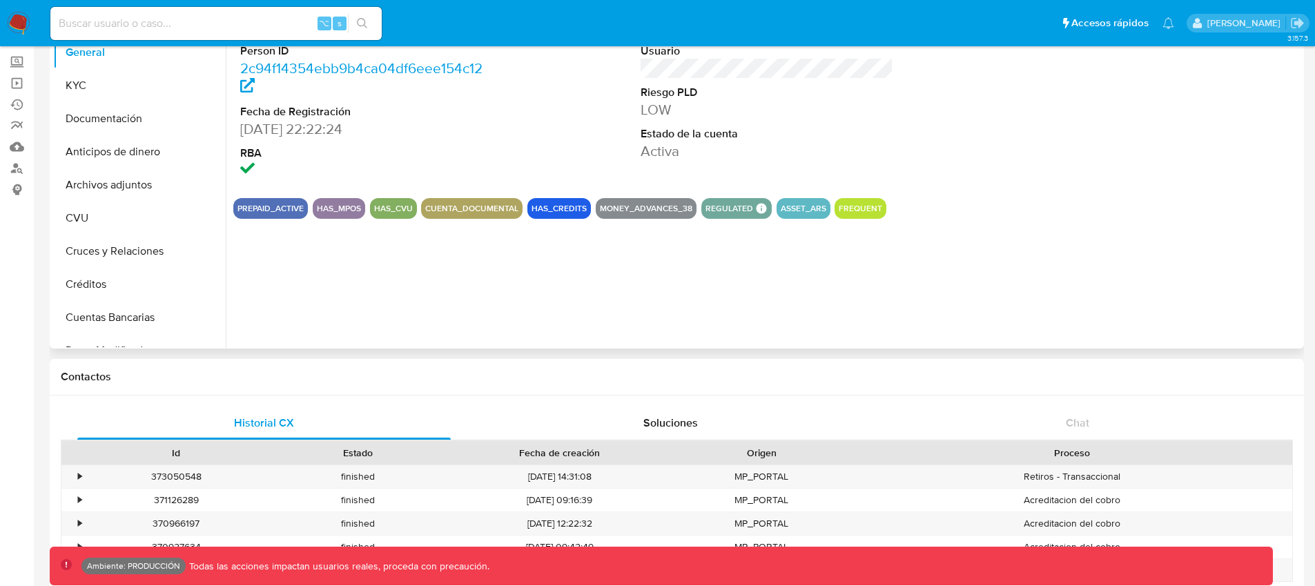
scroll to position [0, 0]
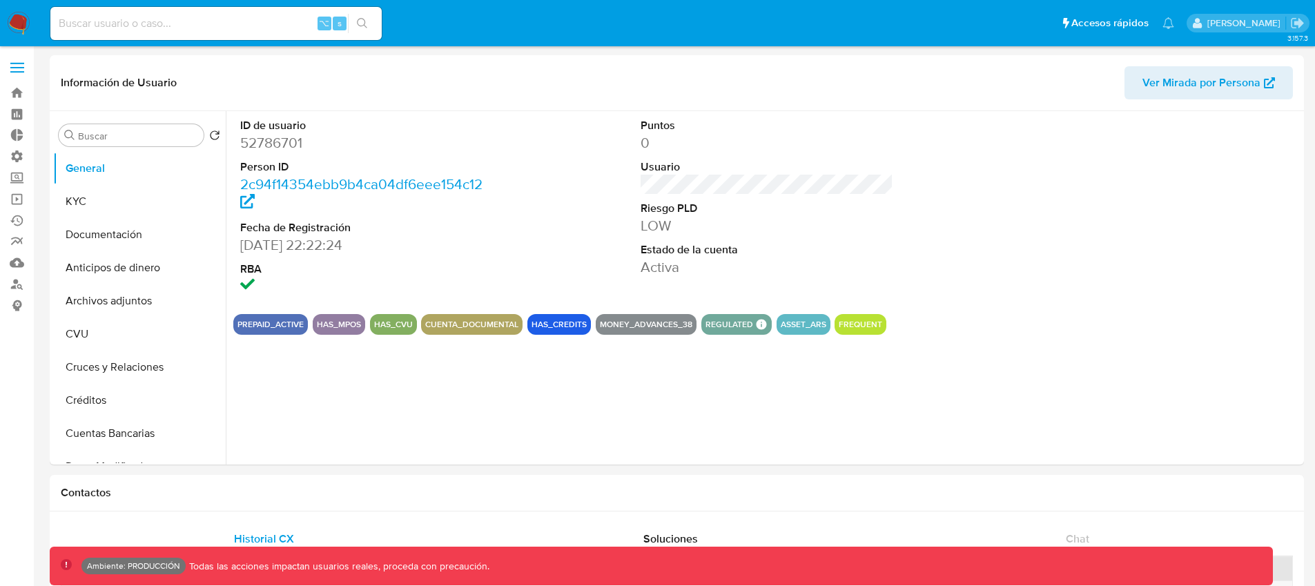
click at [28, 28] on img at bounding box center [18, 23] width 23 height 23
